Goal: Find specific page/section: Find specific page/section

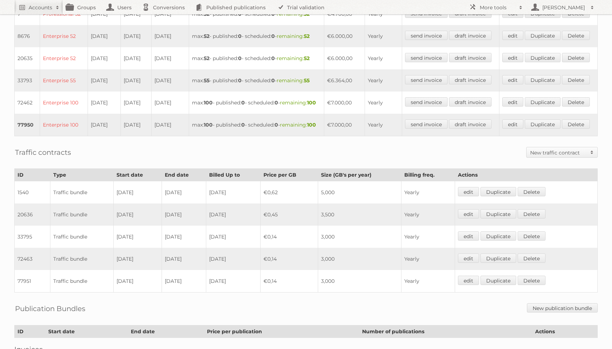
scroll to position [287, 0]
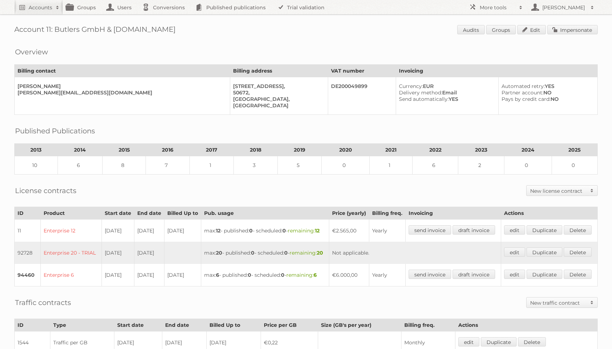
scroll to position [178, 0]
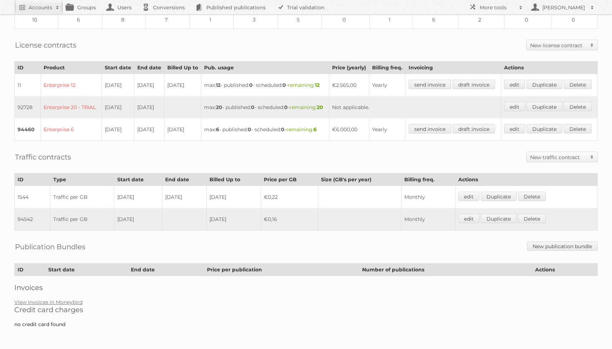
drag, startPoint x: 154, startPoint y: 131, endPoint x: 101, endPoint y: 120, distance: 53.6
click at [101, 120] on tr "94460 Enterprise 6 01-02-2022 31-01-2024 31-01-2024 max: 6 - published: 0 - sch…" at bounding box center [306, 129] width 583 height 23
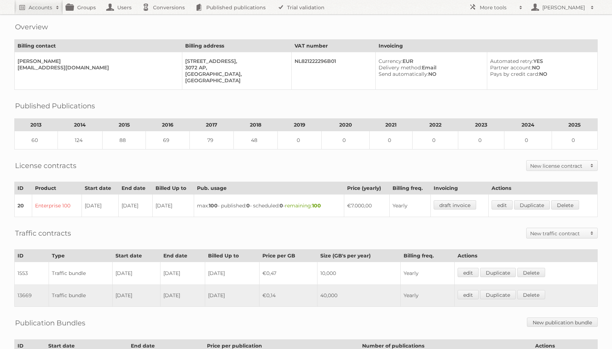
scroll to position [116, 0]
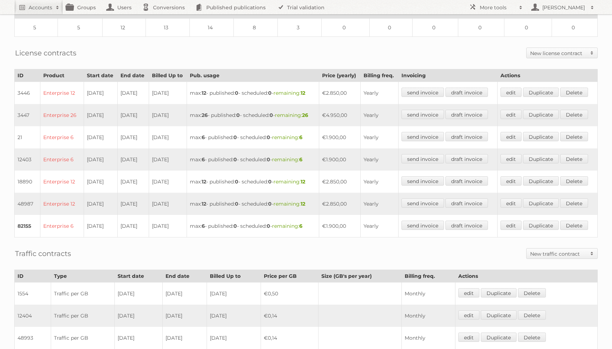
scroll to position [189, 0]
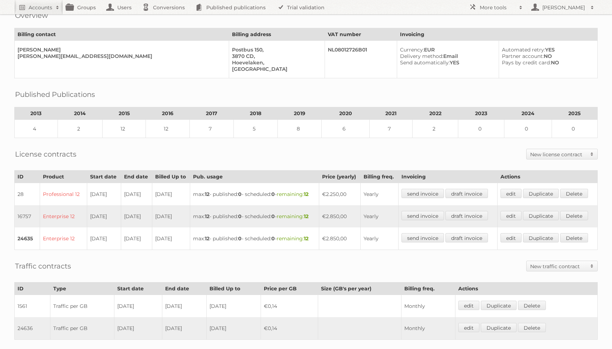
scroll to position [160, 0]
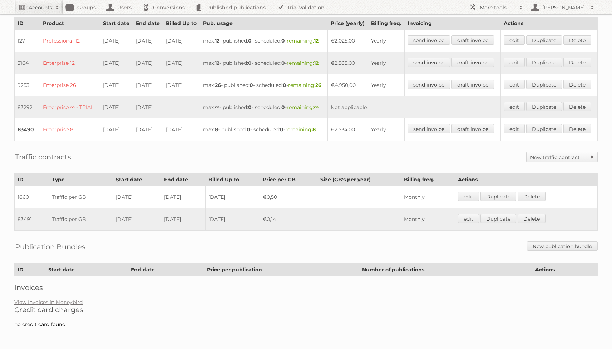
scroll to position [217, 0]
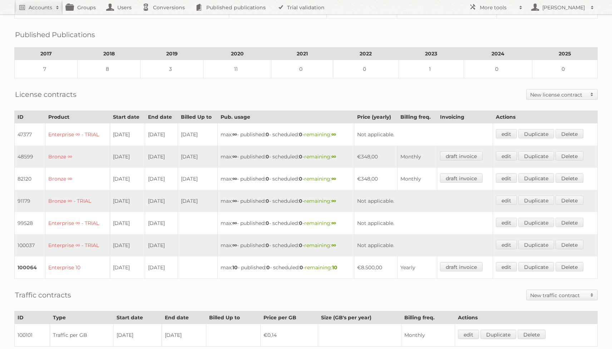
scroll to position [114, 0]
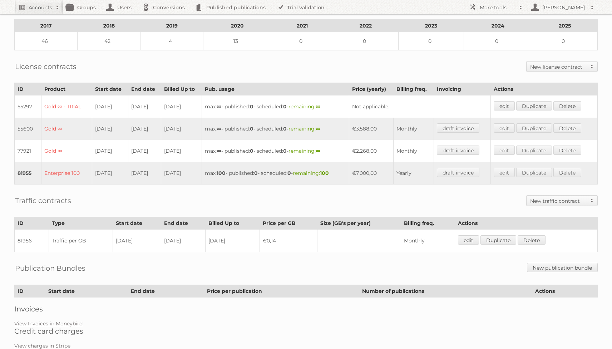
scroll to position [140, 0]
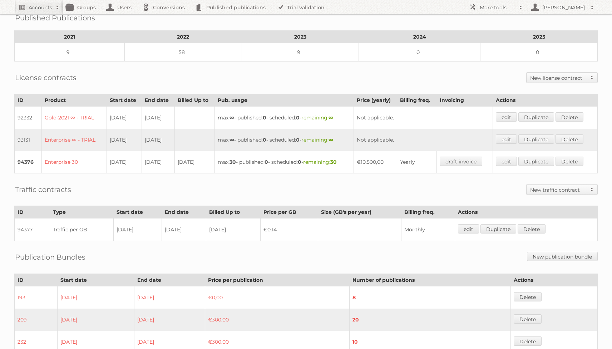
scroll to position [188, 0]
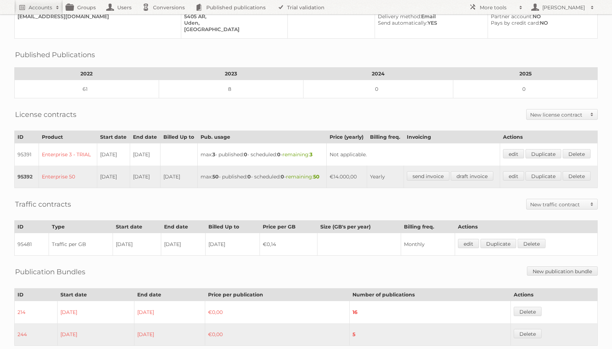
scroll to position [119, 0]
